Goal: Check status: Check status

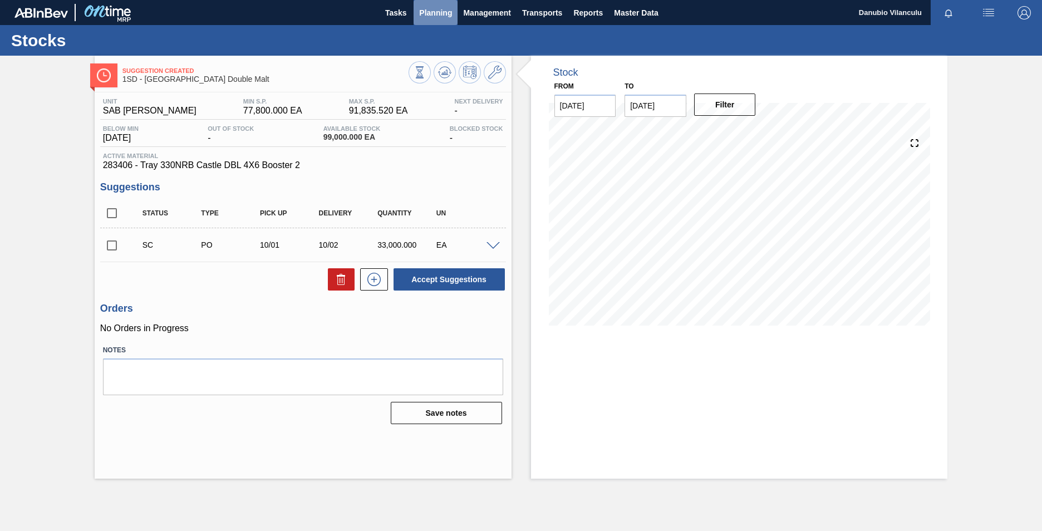
click at [431, 21] on button "Planning" at bounding box center [436, 12] width 44 height 25
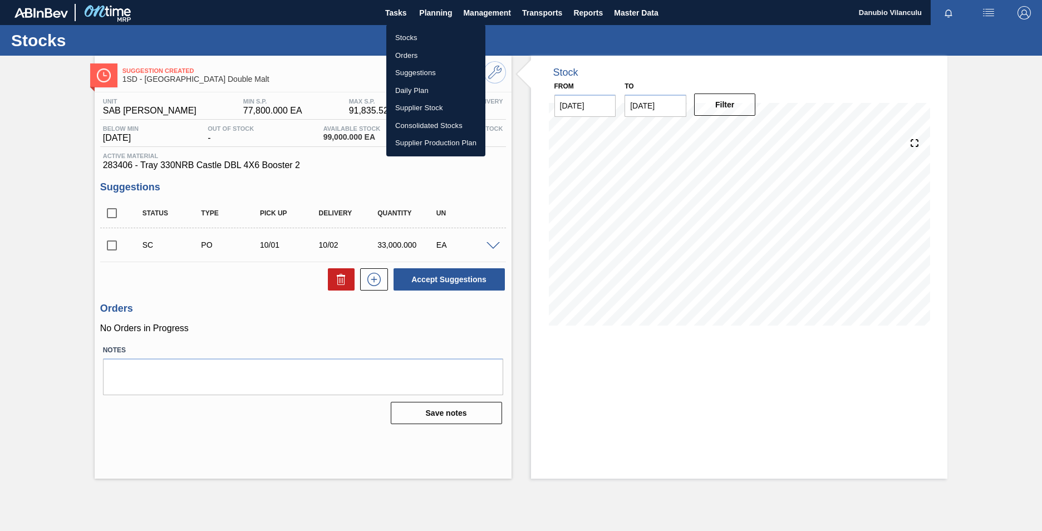
click at [424, 30] on li "Stocks" at bounding box center [435, 38] width 99 height 18
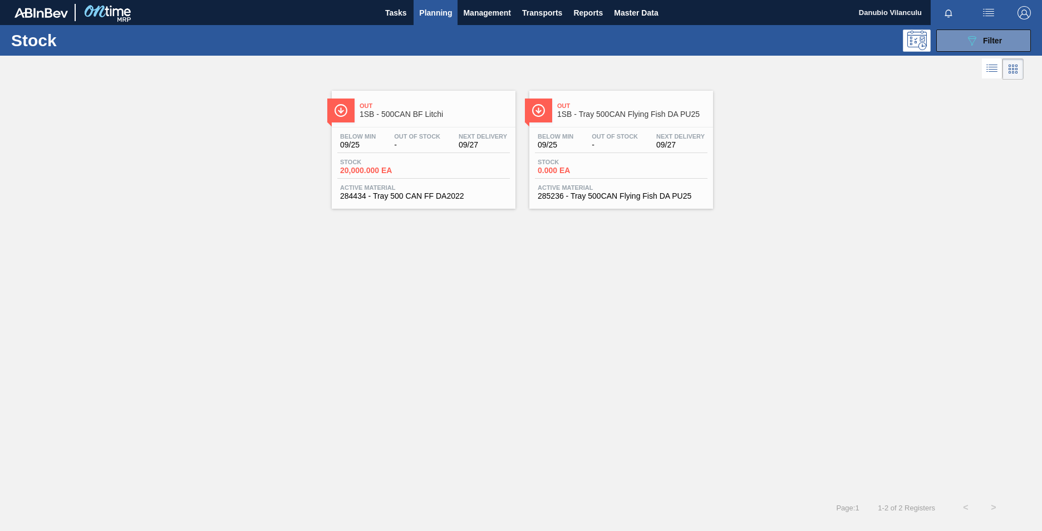
click at [423, 19] on button "Planning" at bounding box center [436, 12] width 44 height 25
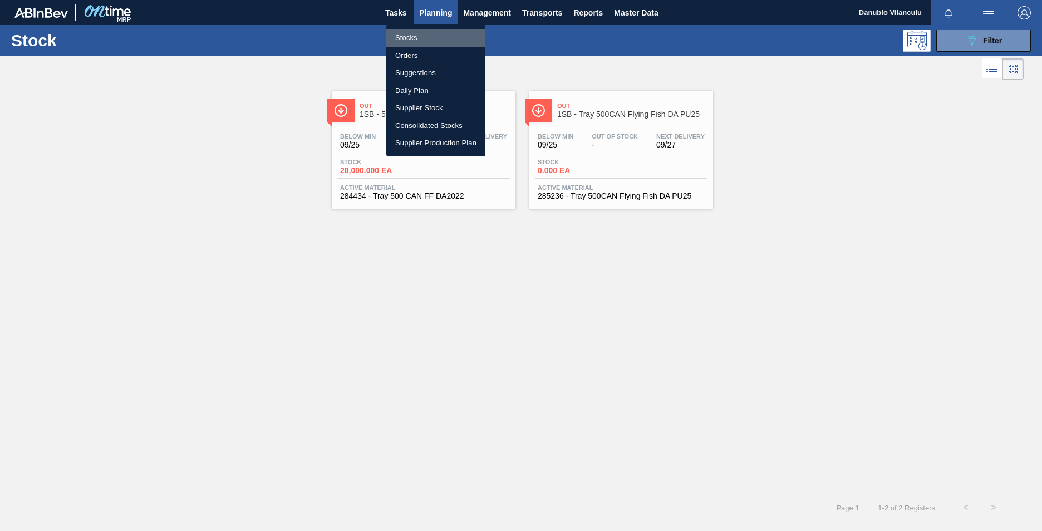
click at [424, 36] on li "Stocks" at bounding box center [435, 38] width 99 height 18
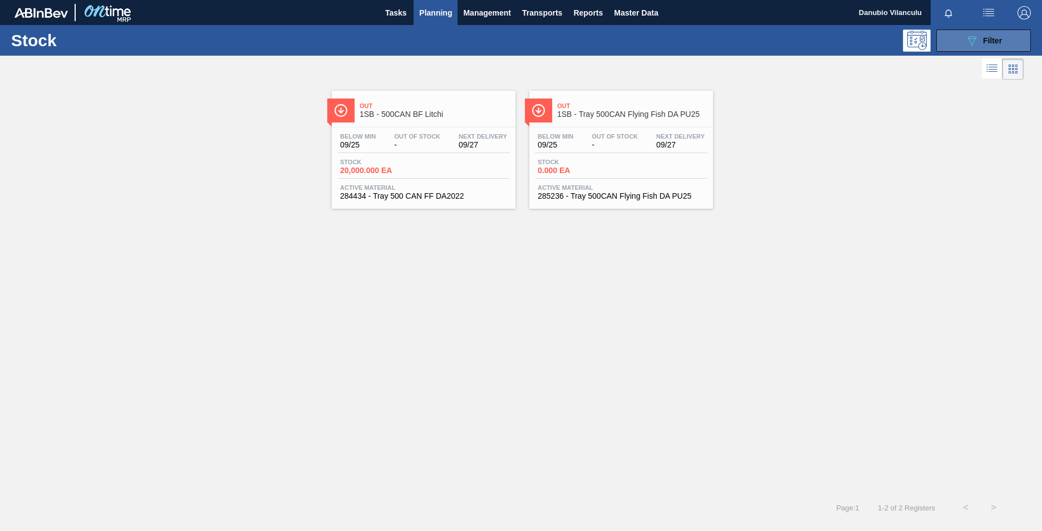
click at [970, 37] on icon "089F7B8B-B2A5-4AFE-B5C0-19BA573D28AC" at bounding box center [971, 40] width 13 height 13
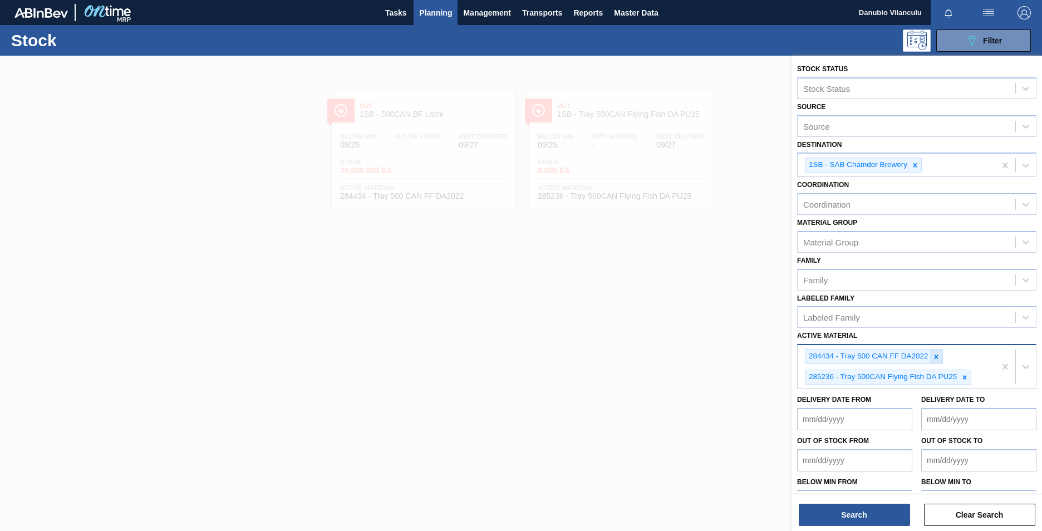
click at [936, 354] on icon at bounding box center [936, 357] width 8 height 8
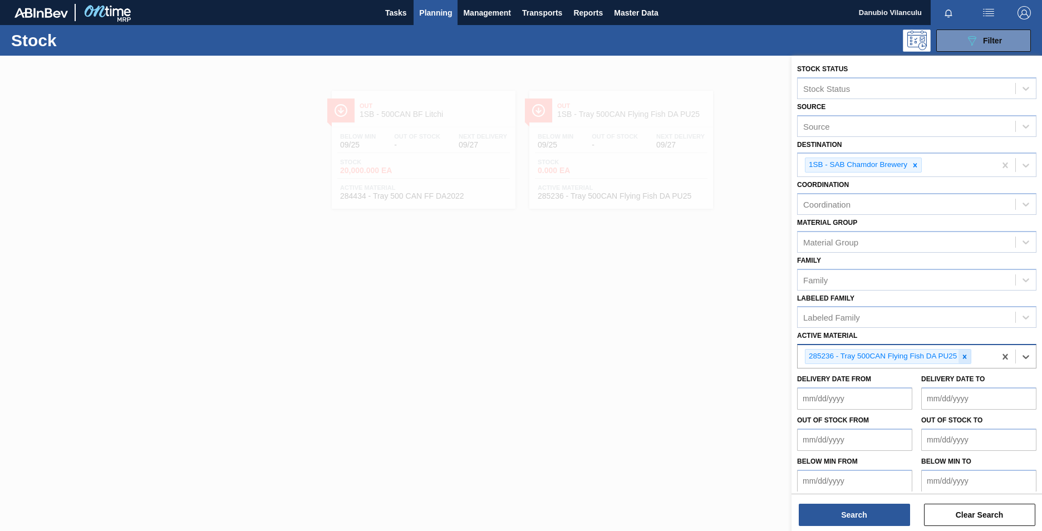
drag, startPoint x: 967, startPoint y: 355, endPoint x: 942, endPoint y: 285, distance: 74.5
click at [966, 355] on icon at bounding box center [965, 357] width 8 height 8
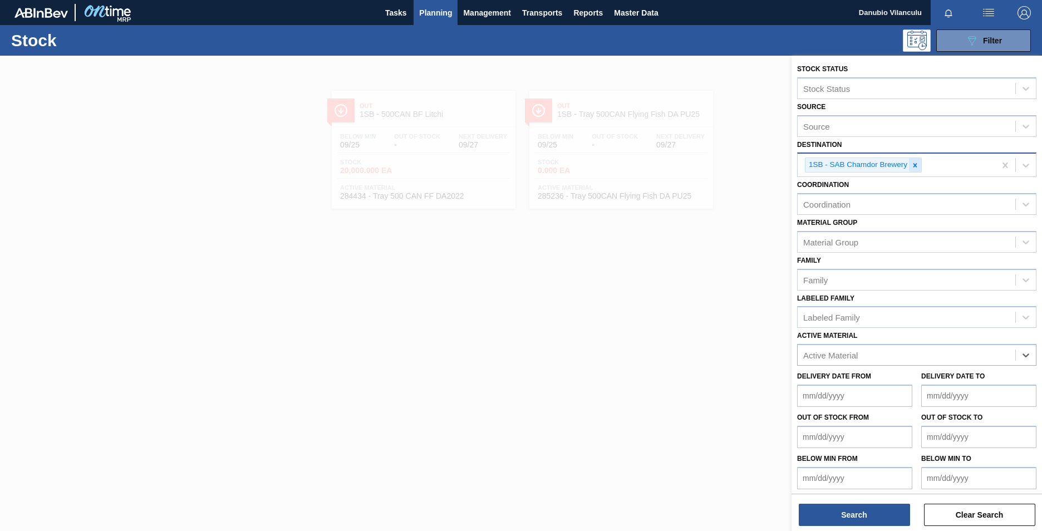
click at [915, 165] on icon at bounding box center [915, 165] width 4 height 4
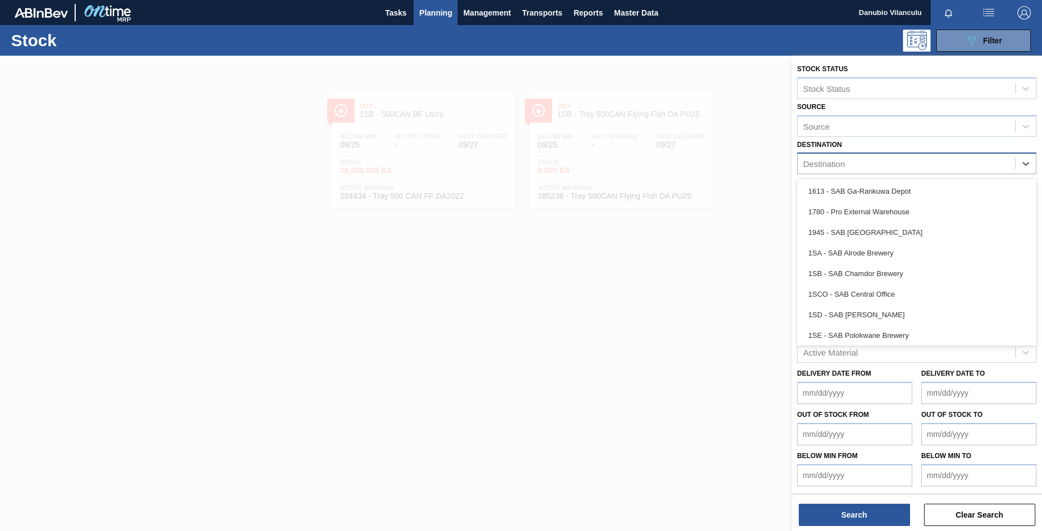
click at [893, 168] on div "Destination" at bounding box center [907, 164] width 218 height 16
click at [871, 312] on div "1SD - SAB [PERSON_NAME]" at bounding box center [916, 314] width 239 height 21
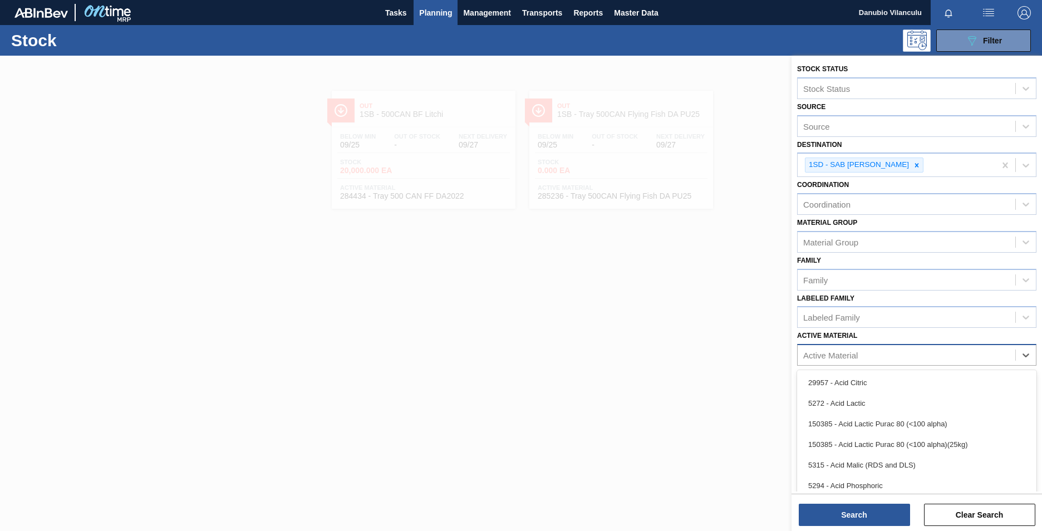
click at [881, 350] on div "Active Material" at bounding box center [907, 355] width 218 height 16
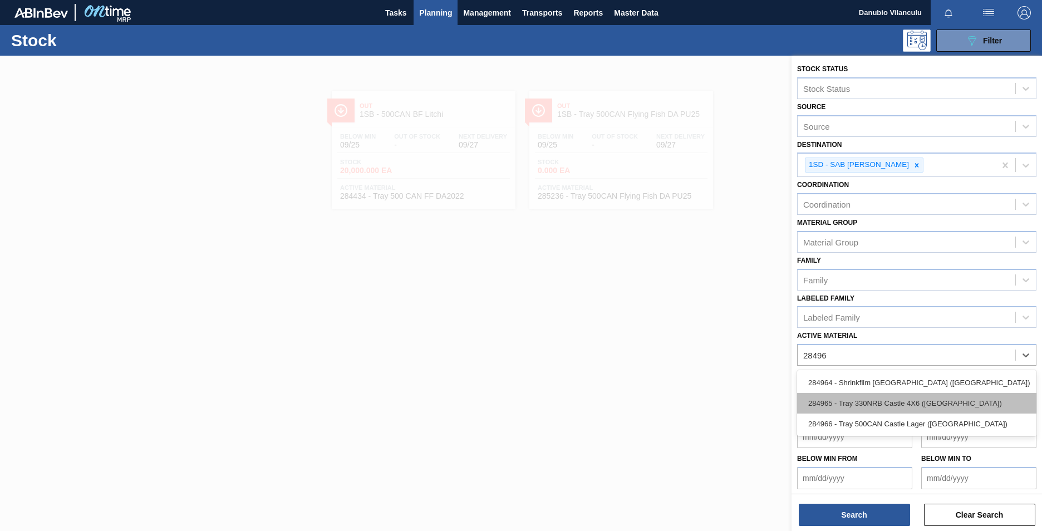
type Material "284966"
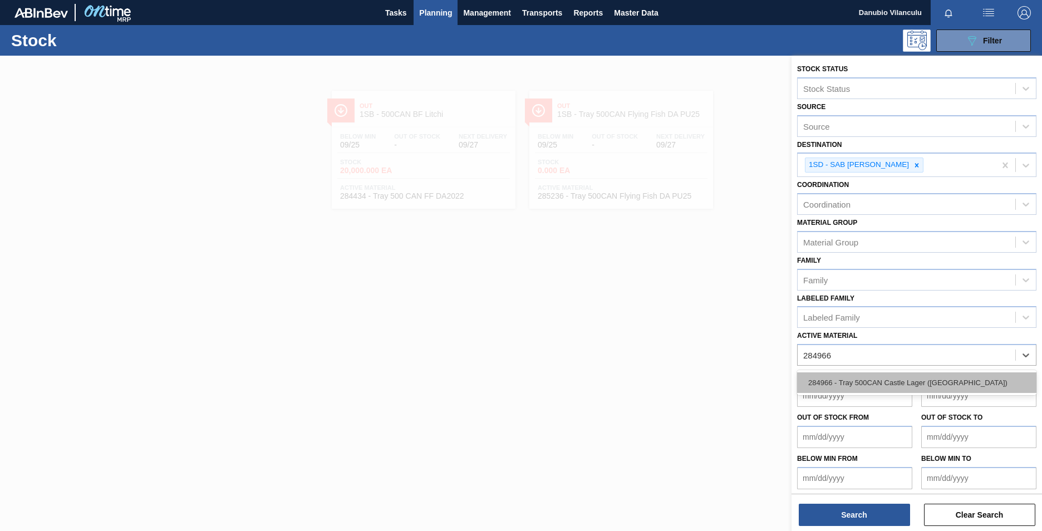
click at [912, 380] on div "284966 - Tray 500CAN Castle Lager ([GEOGRAPHIC_DATA])" at bounding box center [916, 382] width 239 height 21
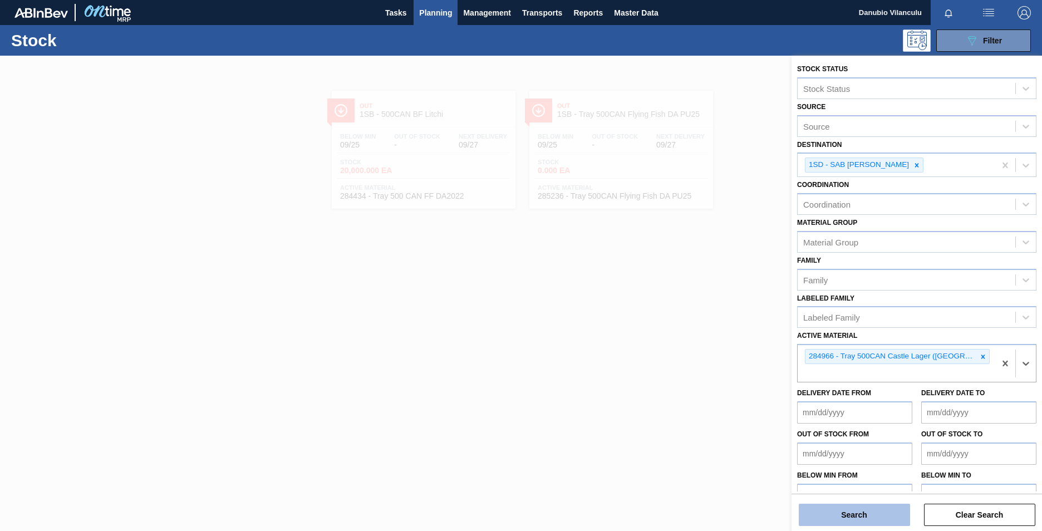
click at [867, 516] on button "Search" at bounding box center [854, 515] width 111 height 22
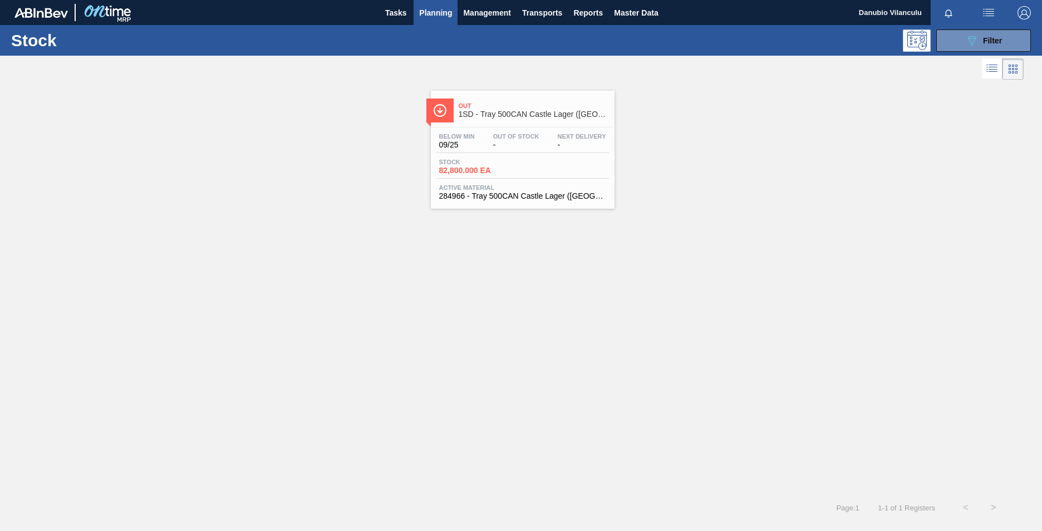
click at [488, 142] on div "Below Min 09/25 Out Of Stock - Next Delivery -" at bounding box center [522, 143] width 173 height 20
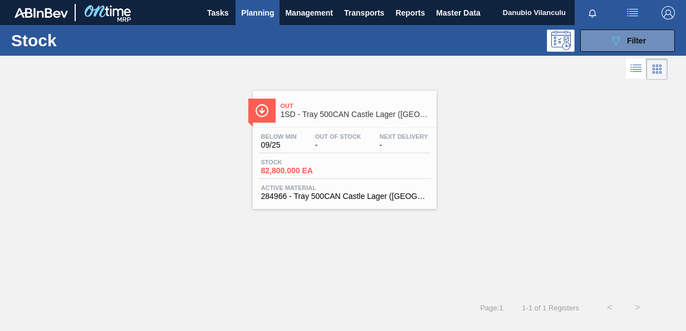
click at [250, 6] on span "Planning" at bounding box center [257, 12] width 33 height 13
click at [257, 14] on span "Planning" at bounding box center [257, 12] width 33 height 13
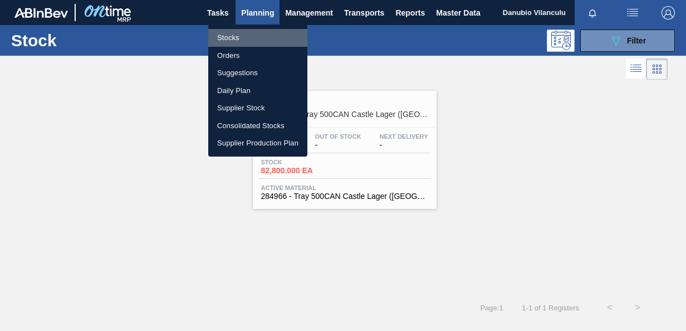
click at [242, 31] on li "Stocks" at bounding box center [257, 38] width 99 height 18
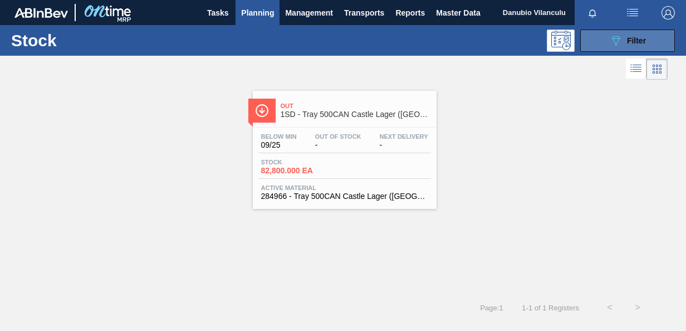
click at [632, 36] on span "Filter" at bounding box center [636, 40] width 19 height 9
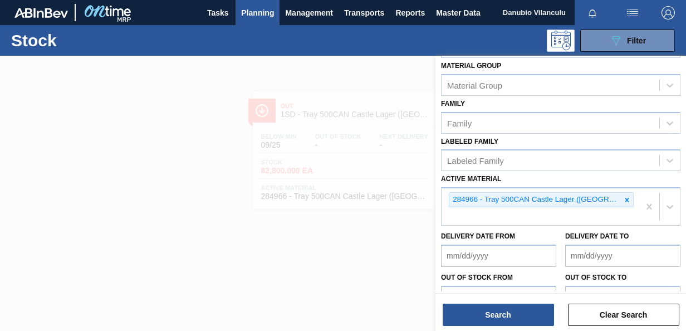
scroll to position [204, 0]
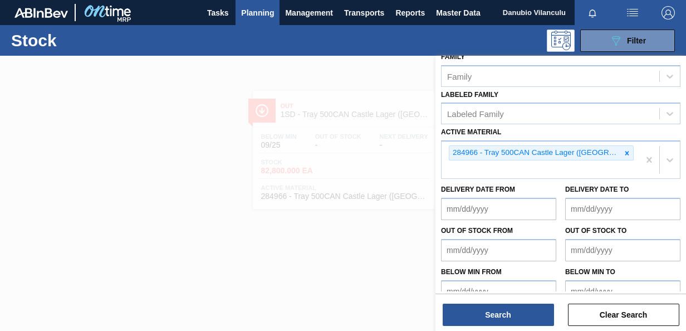
click at [159, 124] on div at bounding box center [343, 221] width 686 height 331
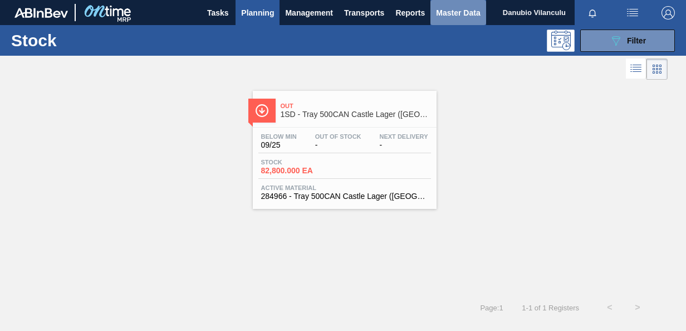
click at [468, 19] on button "Master Data" at bounding box center [457, 12] width 55 height 25
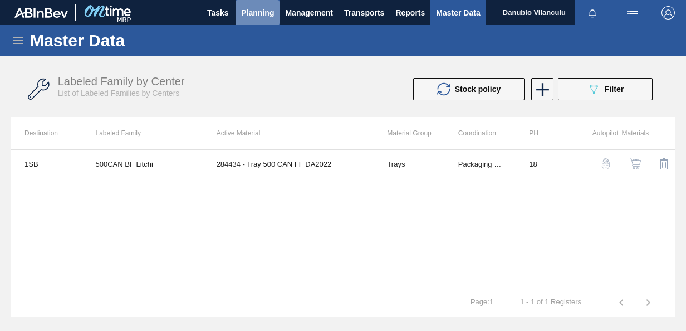
click at [252, 6] on span "Planning" at bounding box center [257, 12] width 33 height 13
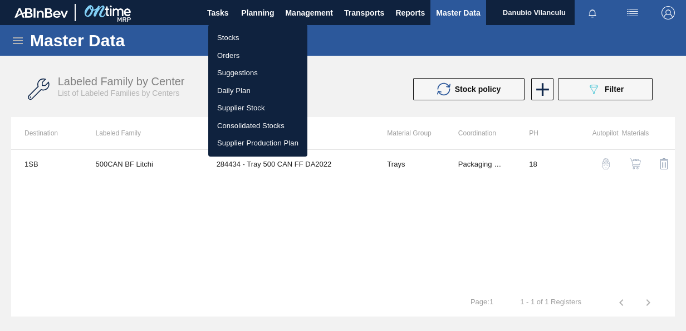
click at [263, 12] on div at bounding box center [343, 165] width 686 height 331
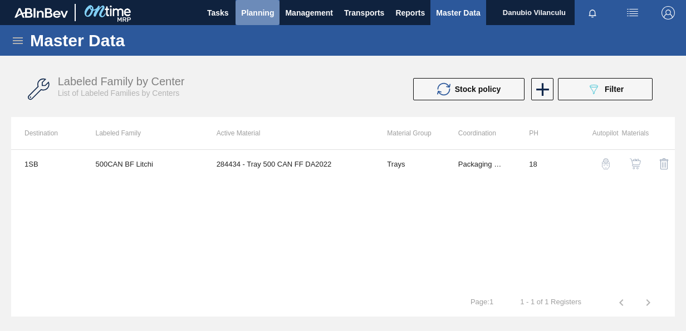
click at [252, 12] on span "Planning" at bounding box center [257, 12] width 33 height 13
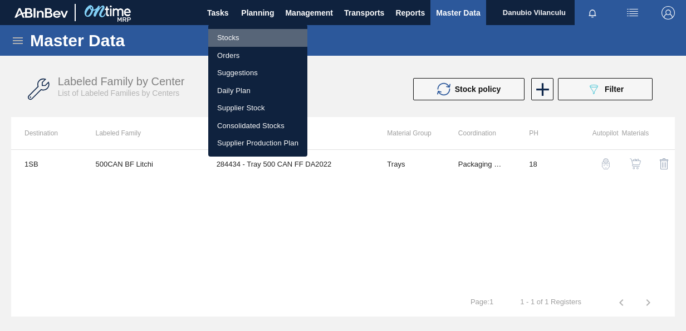
click at [245, 38] on li "Stocks" at bounding box center [257, 38] width 99 height 18
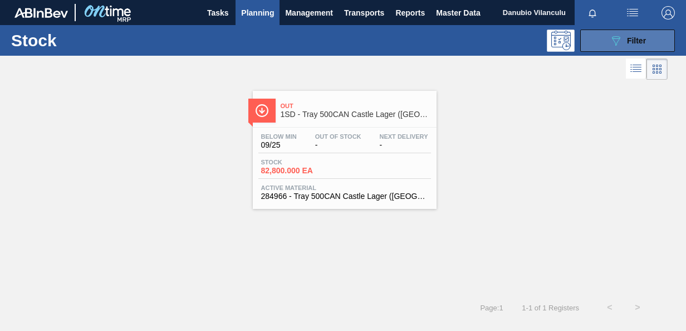
click at [602, 45] on button "089F7B8B-B2A5-4AFE-B5C0-19BA573D28AC Filter" at bounding box center [627, 41] width 95 height 22
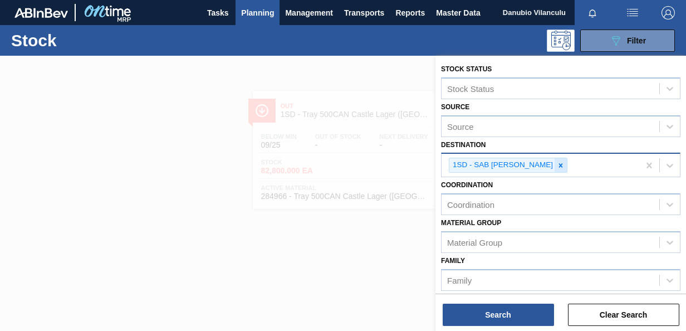
click at [557, 166] on icon at bounding box center [561, 165] width 8 height 8
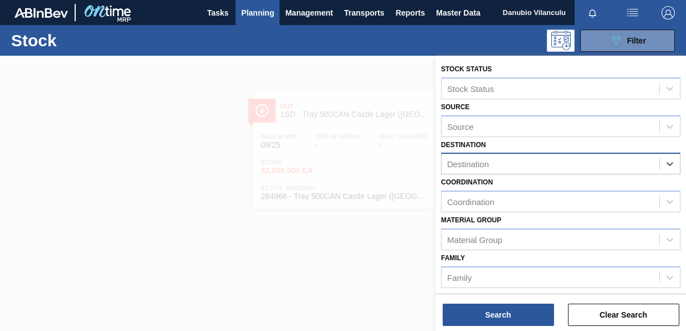
click at [530, 159] on div "Destination" at bounding box center [550, 164] width 218 height 16
type input "2"
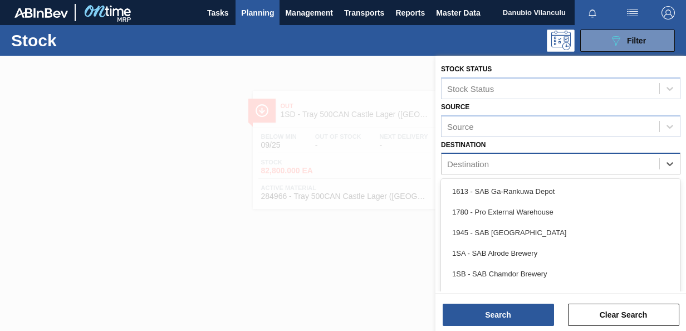
type input "1"
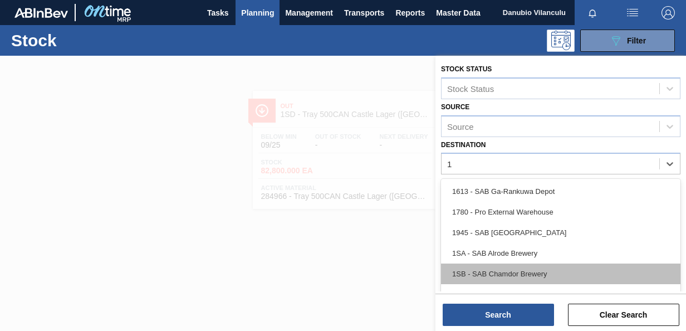
click at [519, 272] on div "1SB - SAB Chamdor Brewery" at bounding box center [560, 273] width 239 height 21
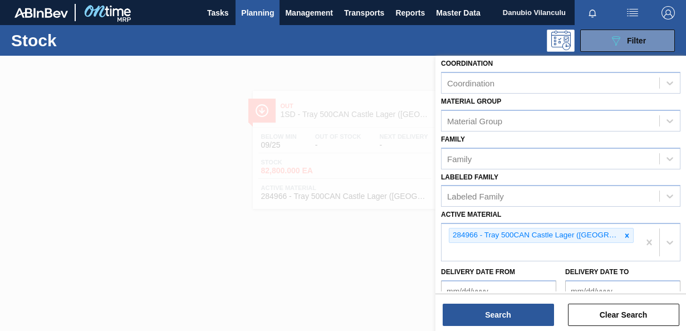
scroll to position [137, 0]
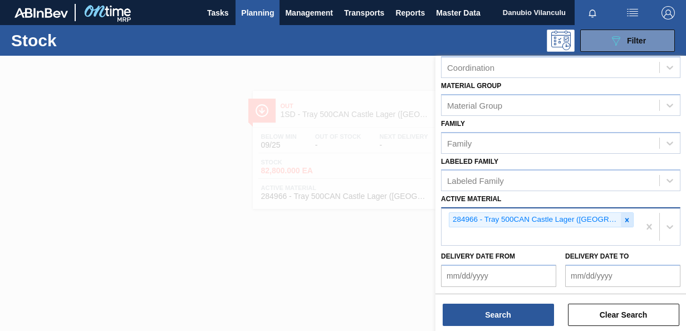
click at [623, 217] on icon at bounding box center [627, 220] width 8 height 8
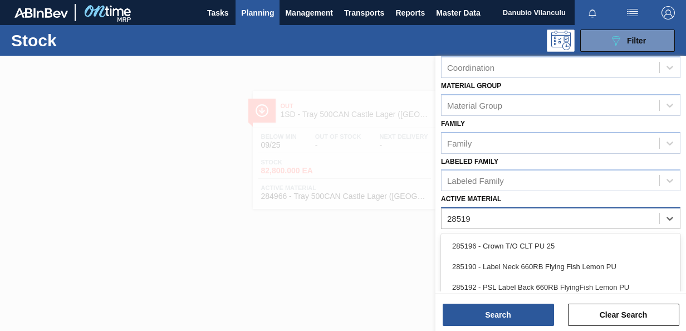
type Material "285191"
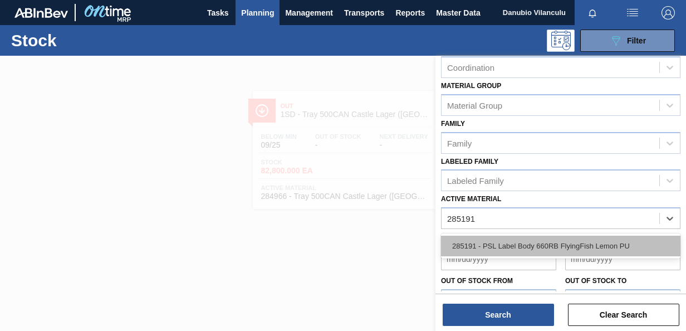
click at [518, 242] on div "285191 - PSL Label Body 660RB FlyingFish Lemon PU" at bounding box center [560, 245] width 239 height 21
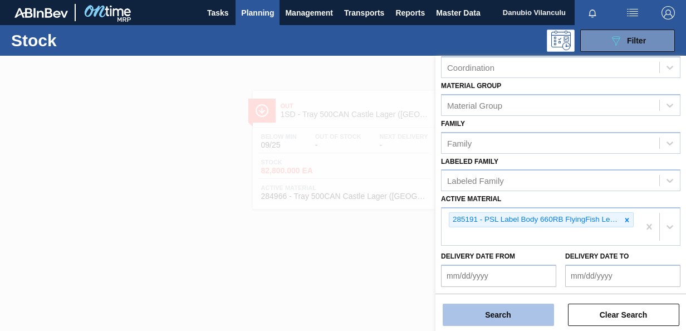
click at [494, 311] on button "Search" at bounding box center [498, 314] width 111 height 22
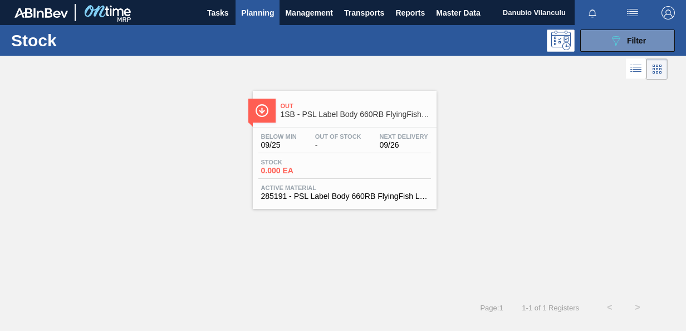
click at [358, 164] on div "Stock 0.000 EA" at bounding box center [344, 169] width 173 height 20
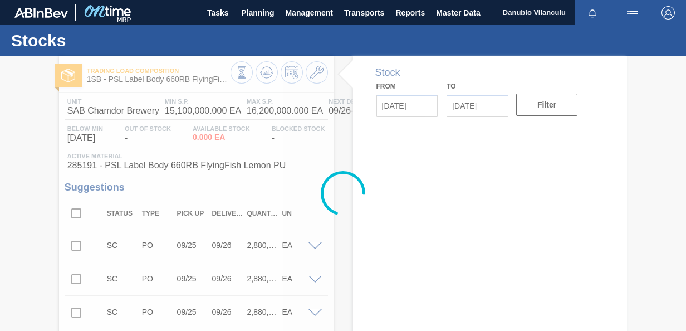
type input "[DATE]"
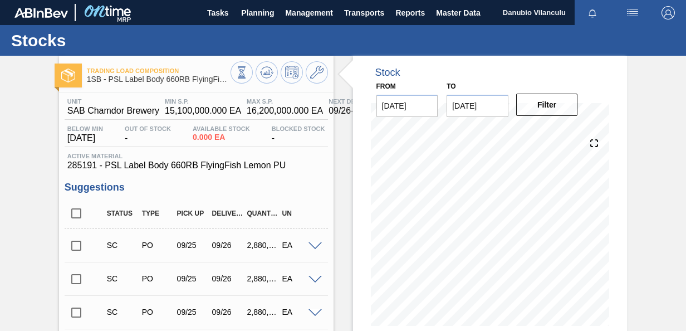
click at [335, 161] on div "Stock From [DATE] to [DATE] Filter" at bounding box center [480, 321] width 294 height 531
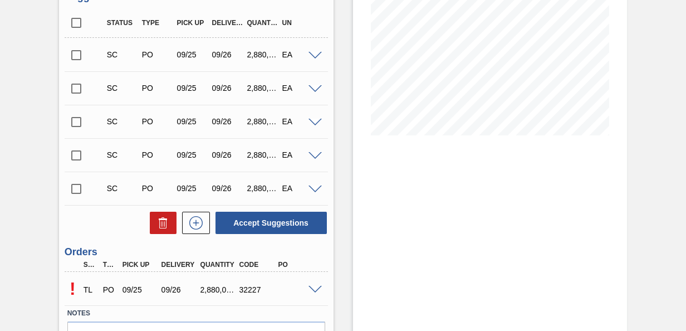
scroll to position [257, 0]
